Goal: Find specific page/section: Find specific page/section

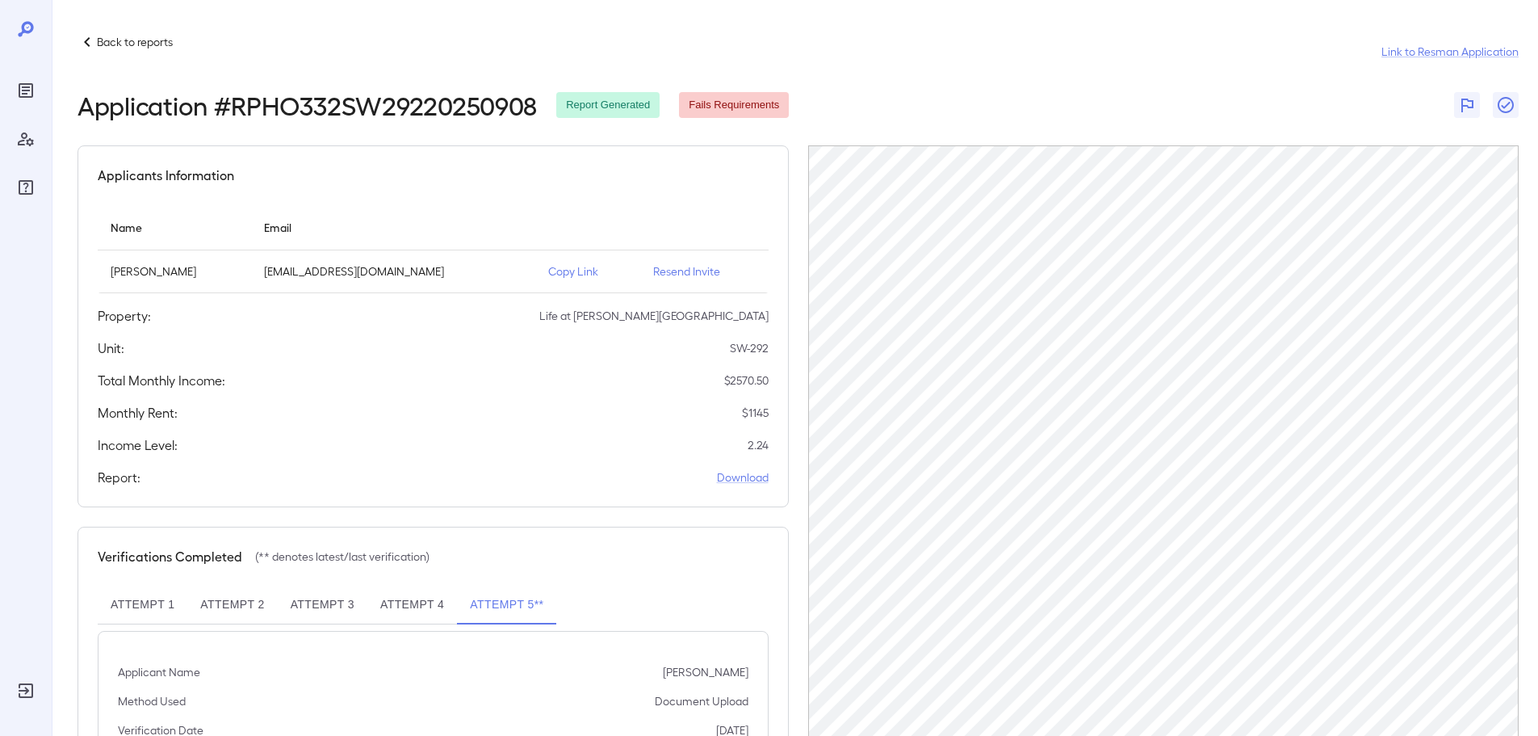
click at [112, 42] on p "Back to reports" at bounding box center [135, 42] width 76 height 16
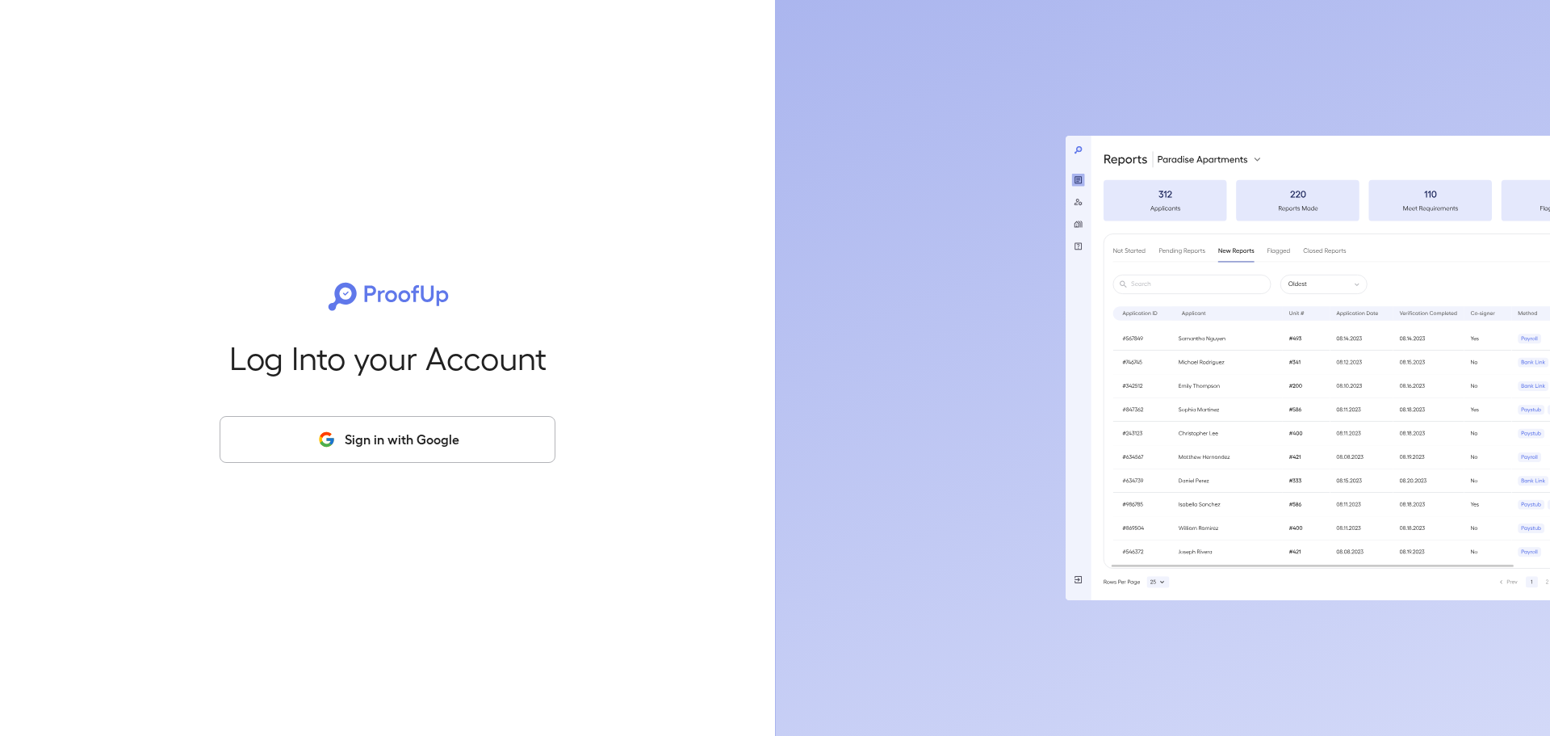
click at [354, 429] on button "Sign in with Google" at bounding box center [388, 439] width 336 height 47
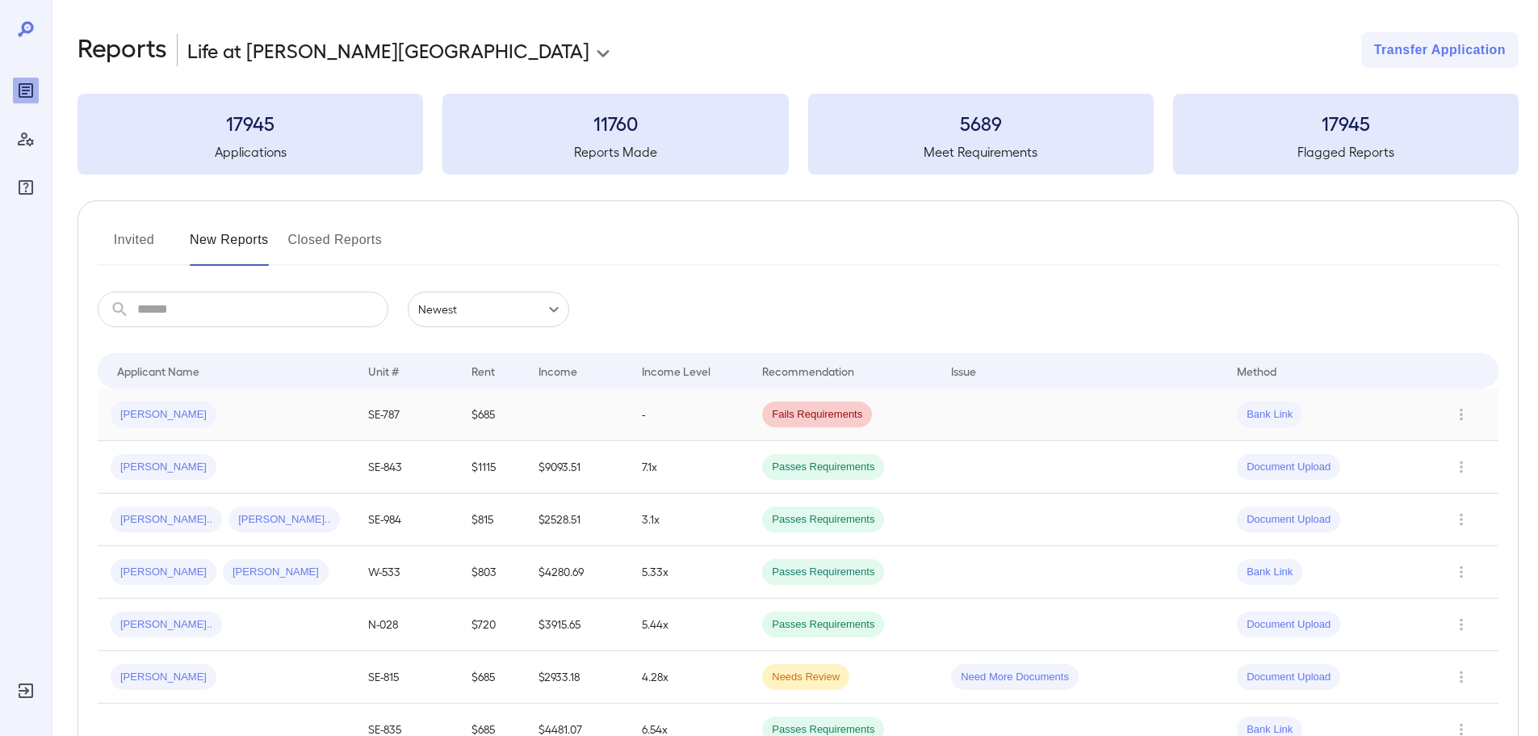
click at [242, 412] on div "Carmen D..." at bounding box center [227, 414] width 232 height 26
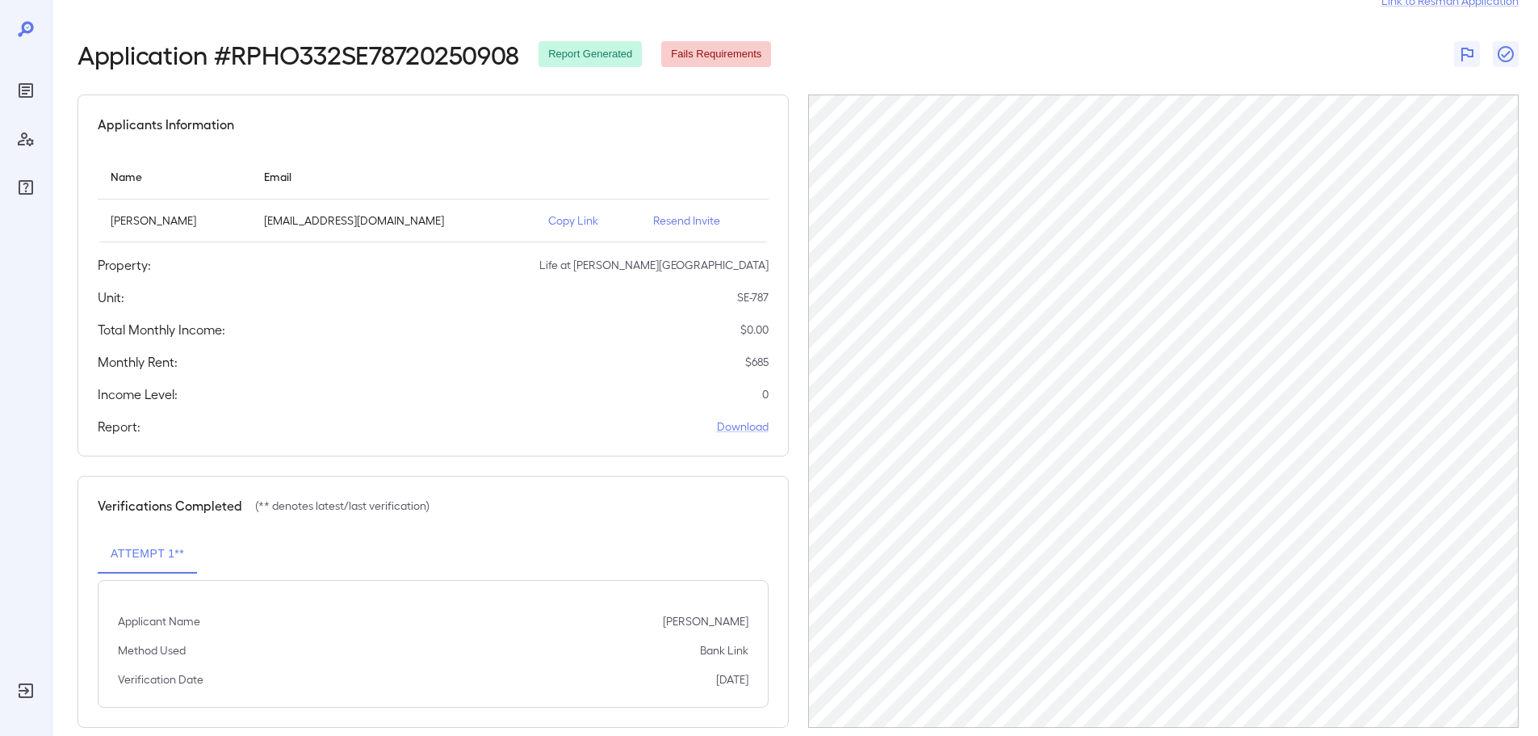
scroll to position [75, 0]
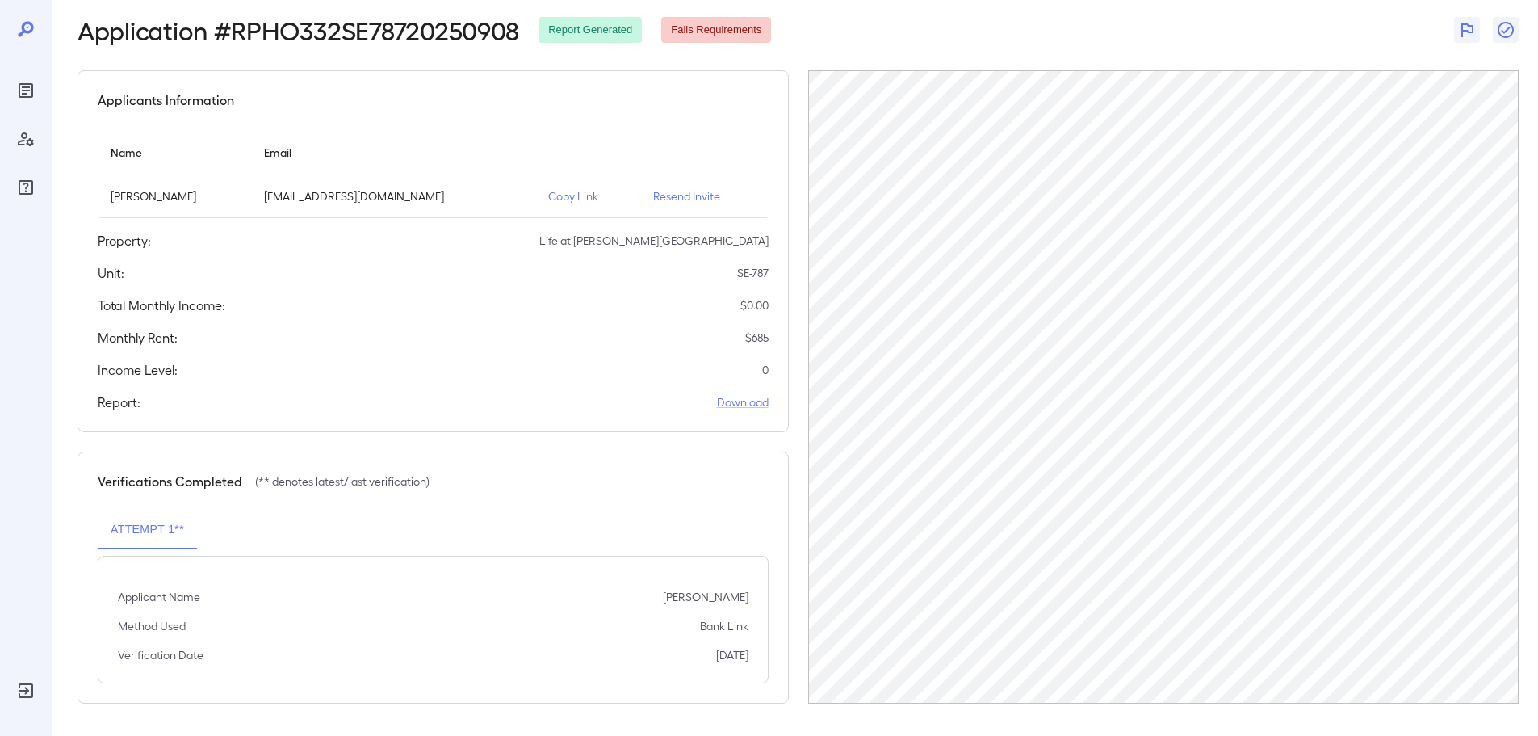
click at [556, 200] on p "Copy Link" at bounding box center [587, 196] width 79 height 16
